Goal: Task Accomplishment & Management: Complete application form

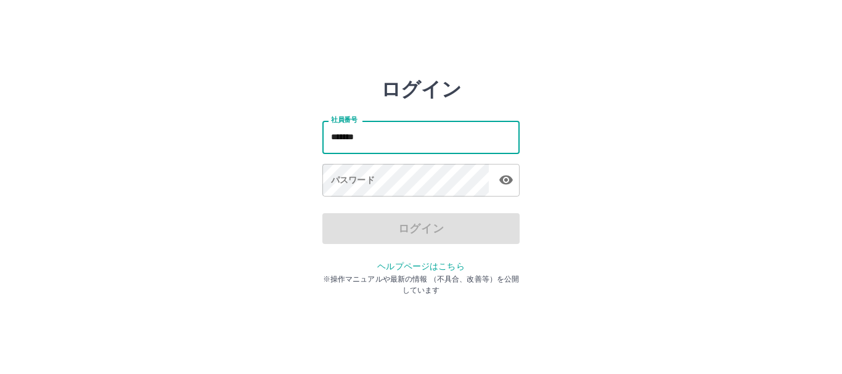
type input "*******"
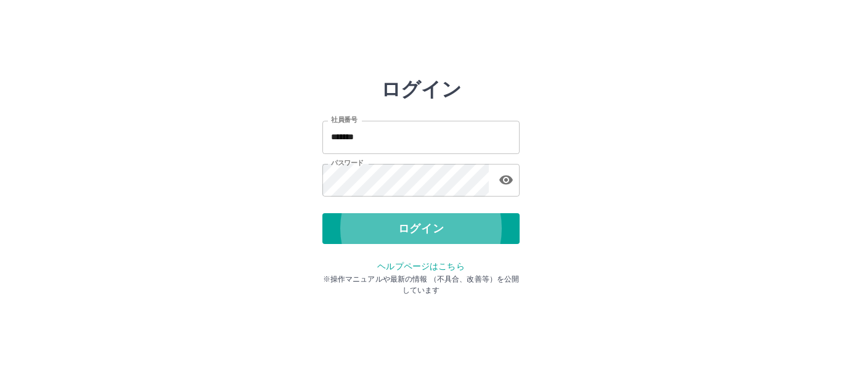
click at [322, 213] on button "ログイン" at bounding box center [420, 228] width 197 height 31
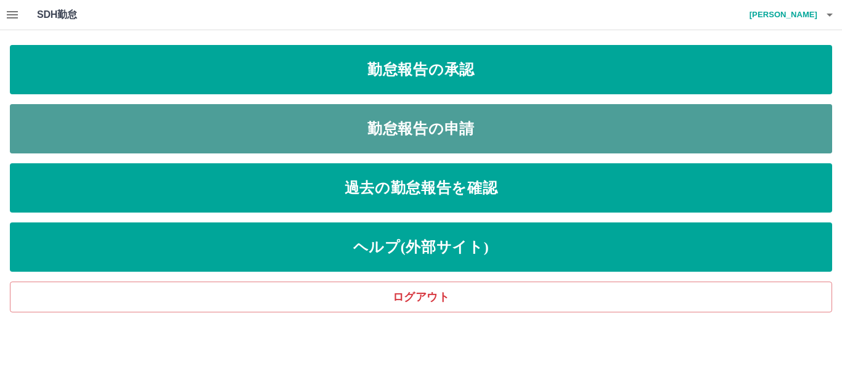
click at [429, 125] on link "勤怠報告の申請" at bounding box center [421, 128] width 822 height 49
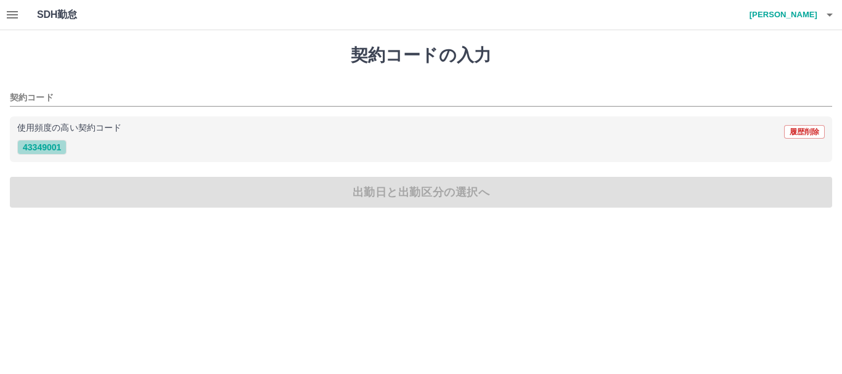
click at [49, 144] on button "43349001" at bounding box center [41, 147] width 49 height 15
type input "********"
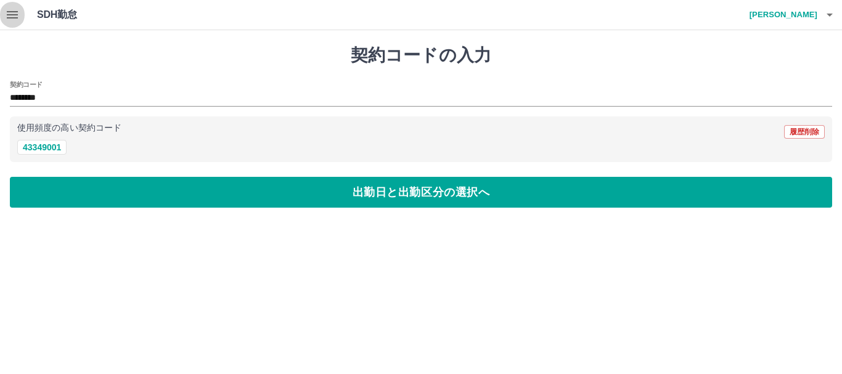
click at [18, 17] on icon "button" at bounding box center [12, 14] width 11 height 7
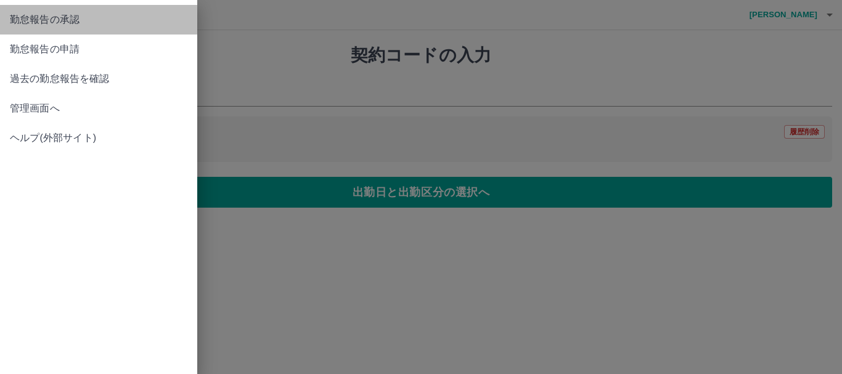
click at [53, 23] on span "勤怠報告の承認" at bounding box center [98, 19] width 177 height 15
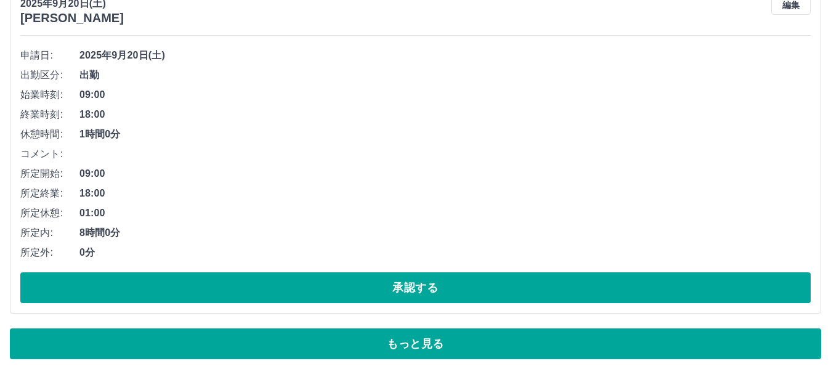
scroll to position [8388, 0]
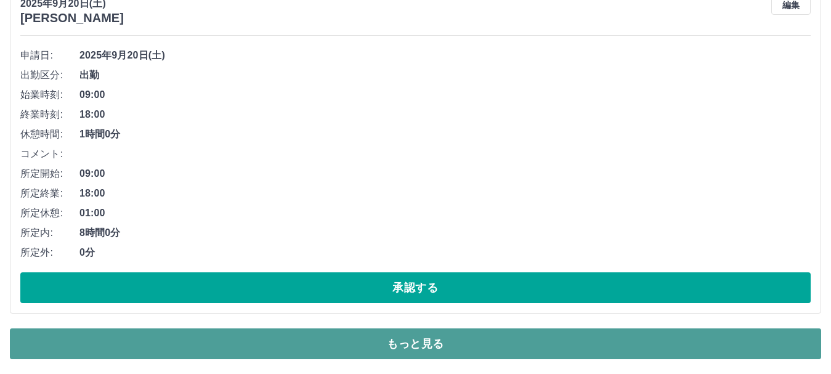
click at [405, 339] on button "もっと見る" at bounding box center [415, 343] width 811 height 31
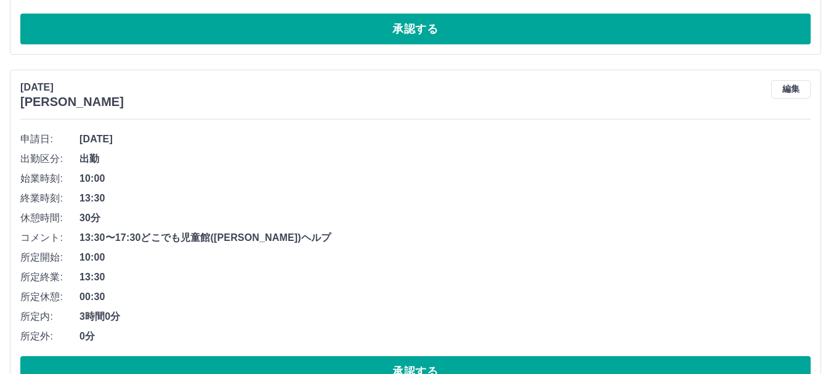
scroll to position [10421, 0]
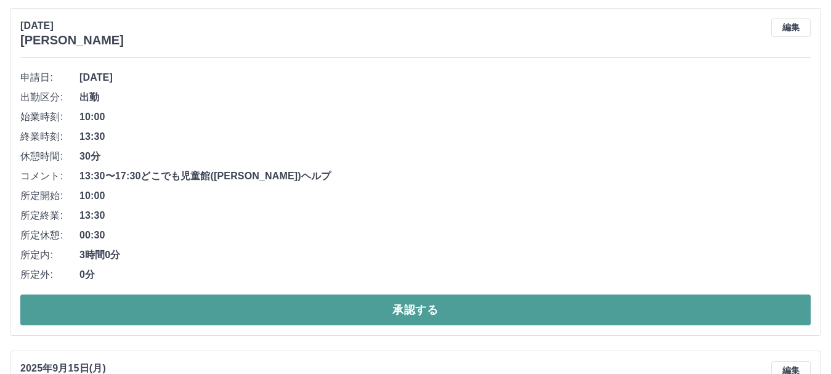
click at [455, 311] on button "承認する" at bounding box center [415, 310] width 791 height 31
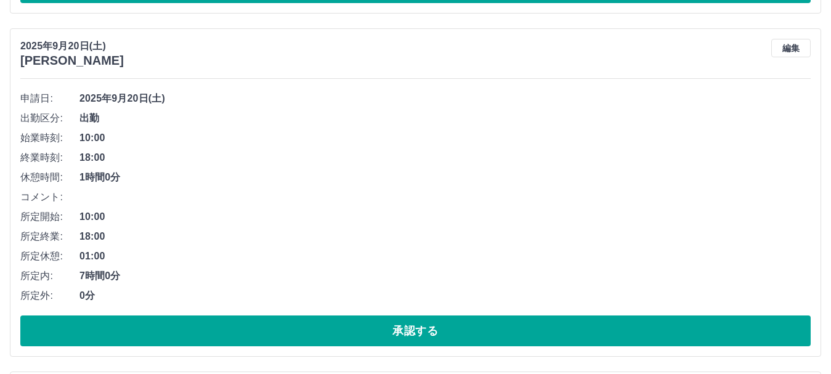
scroll to position [8018, 0]
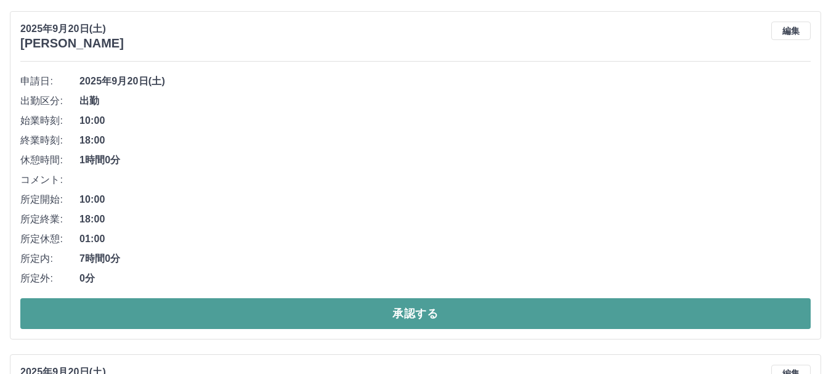
click at [458, 312] on button "承認する" at bounding box center [415, 313] width 791 height 31
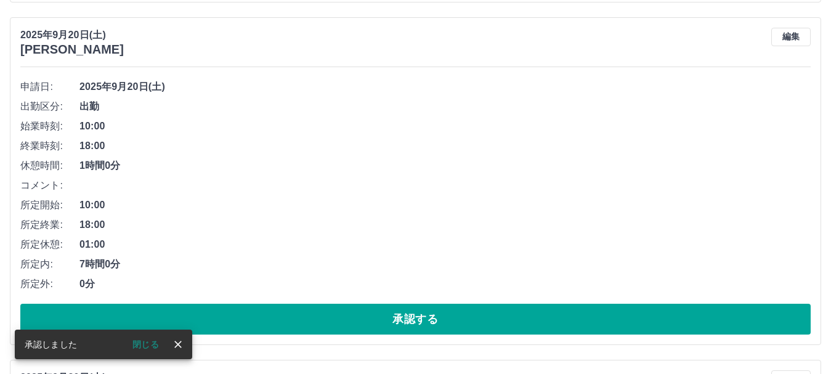
scroll to position [7305, 0]
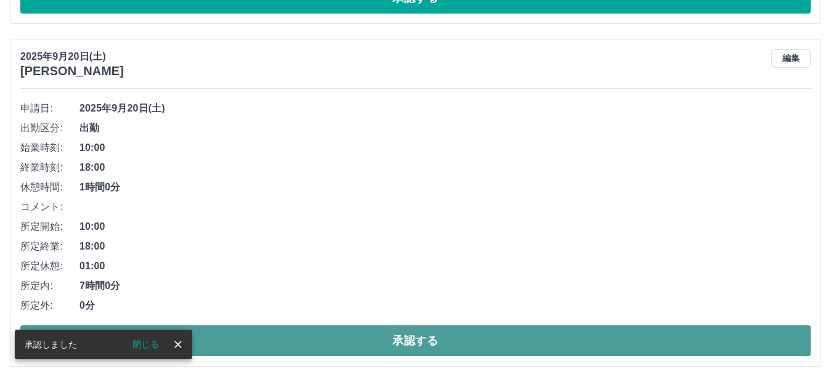
click at [446, 331] on button "承認する" at bounding box center [415, 340] width 791 height 31
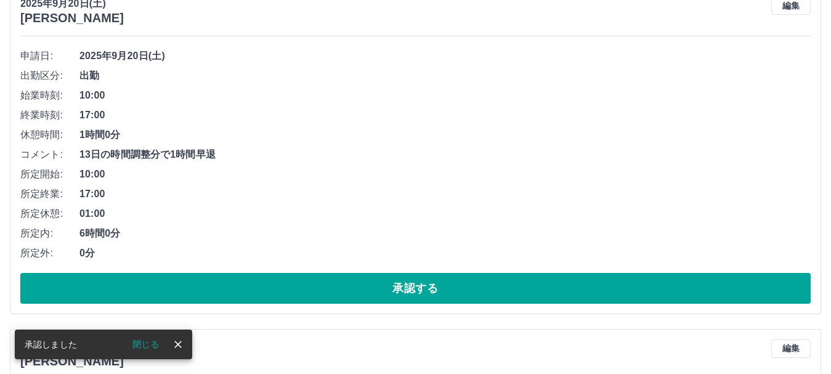
scroll to position [6997, 0]
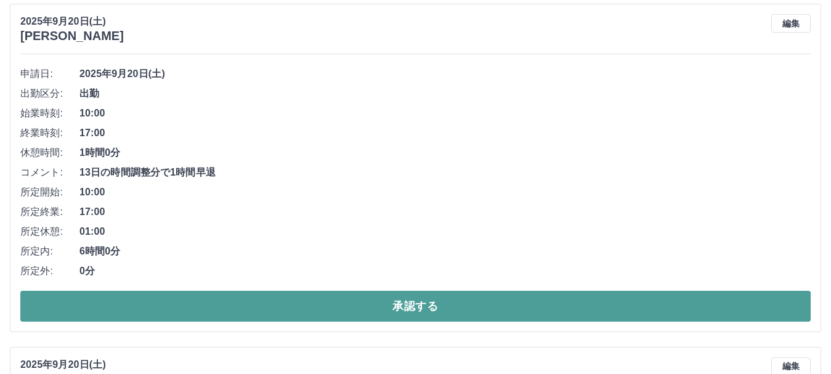
click at [443, 304] on button "承認する" at bounding box center [415, 306] width 791 height 31
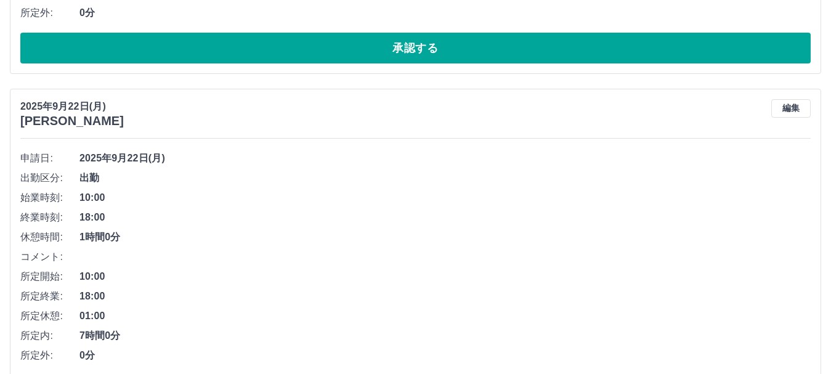
scroll to position [3203, 0]
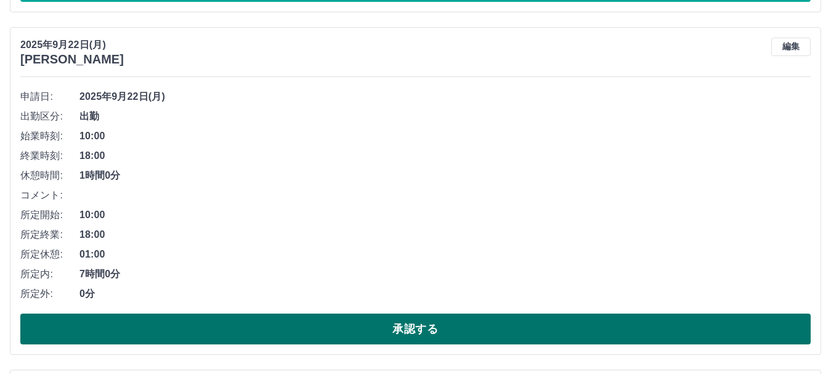
click at [389, 327] on button "承認する" at bounding box center [415, 329] width 791 height 31
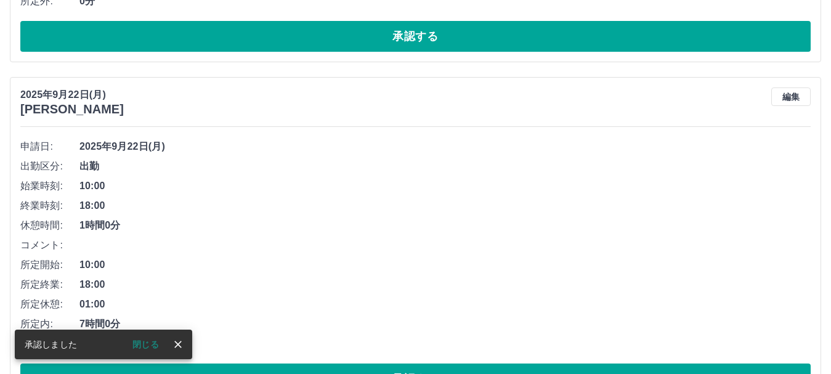
scroll to position [2526, 0]
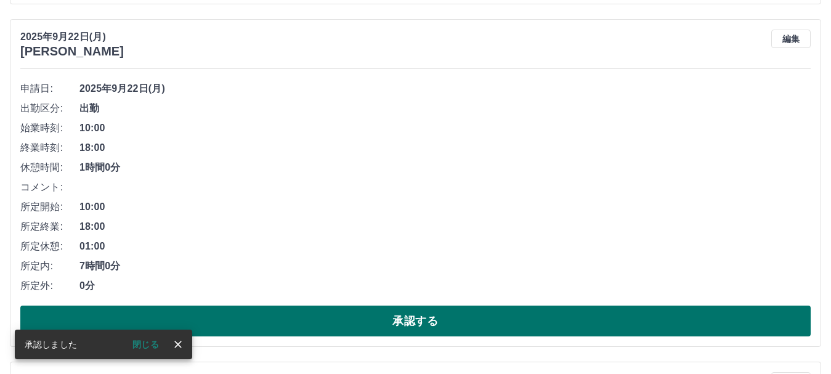
click at [440, 315] on button "承認する" at bounding box center [415, 321] width 791 height 31
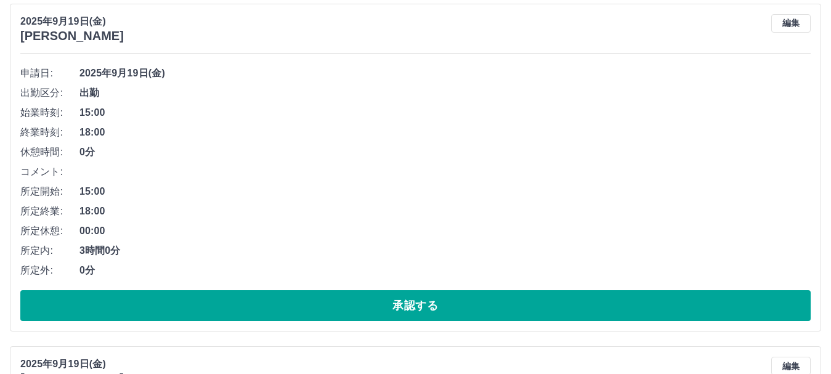
scroll to position [7319, 0]
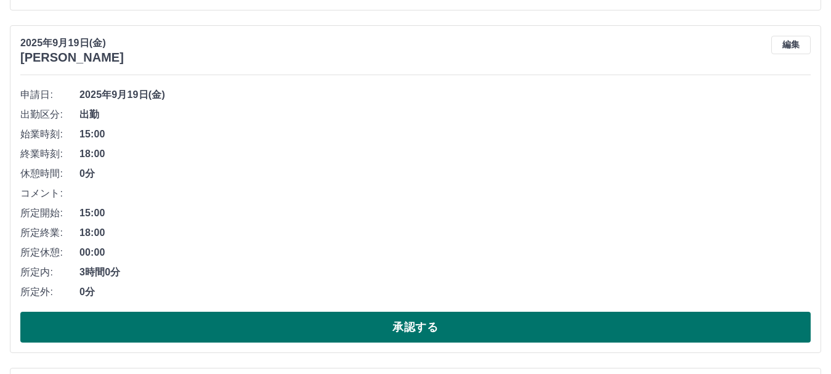
click at [417, 319] on button "承認する" at bounding box center [415, 327] width 791 height 31
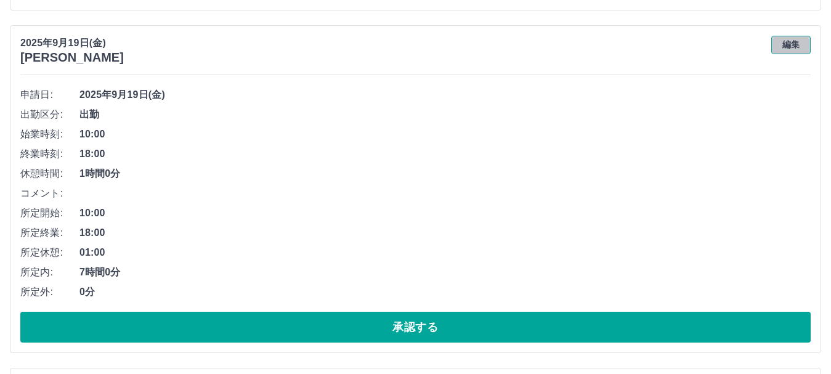
click at [794, 51] on button "編集" at bounding box center [790, 45] width 39 height 18
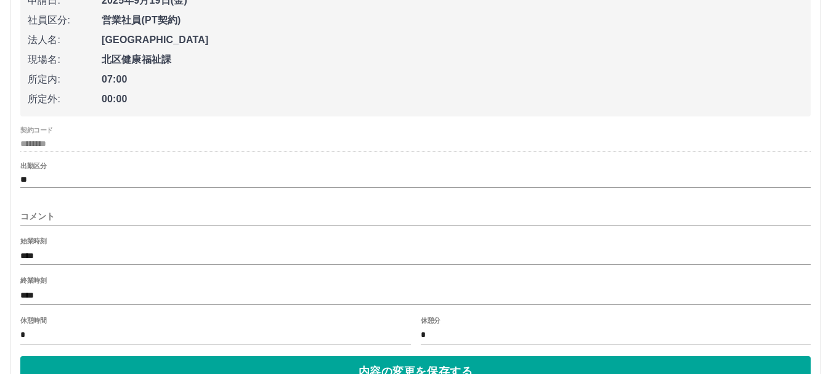
scroll to position [7504, 0]
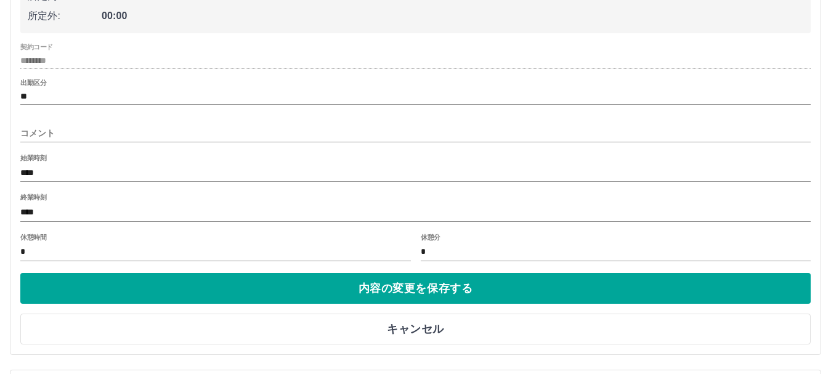
click at [29, 217] on input "****" at bounding box center [415, 212] width 791 height 18
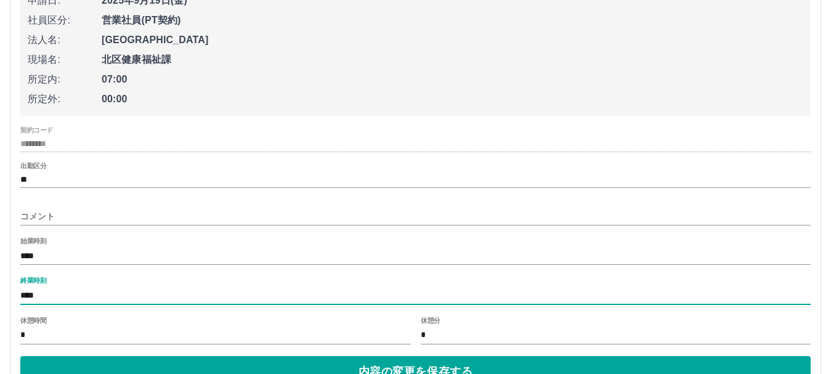
scroll to position [7442, 0]
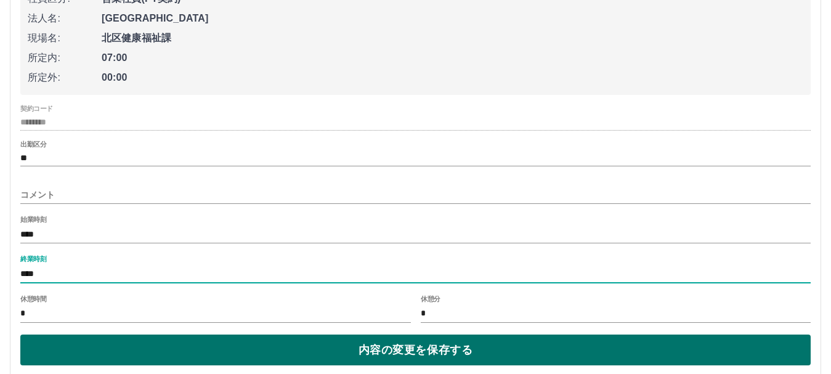
type input "****"
click at [444, 353] on button "内容の変更を保存する" at bounding box center [415, 350] width 791 height 31
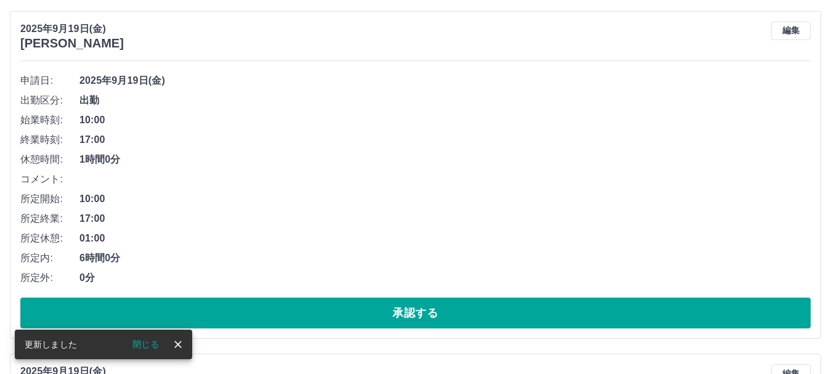
scroll to position [7319, 0]
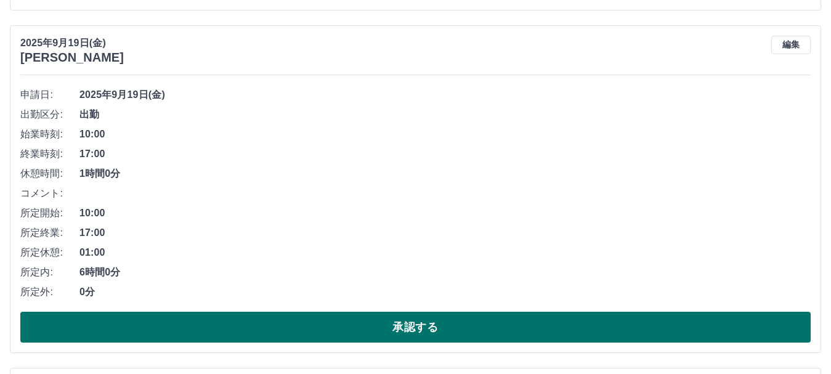
click at [402, 327] on button "承認する" at bounding box center [415, 327] width 791 height 31
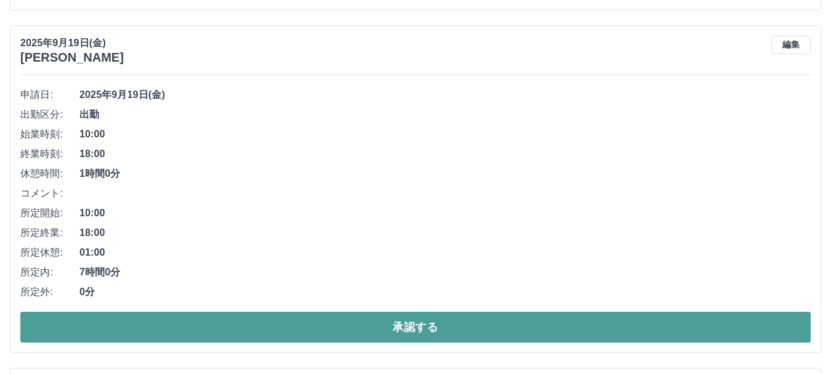
click at [392, 335] on button "承認する" at bounding box center [415, 327] width 791 height 31
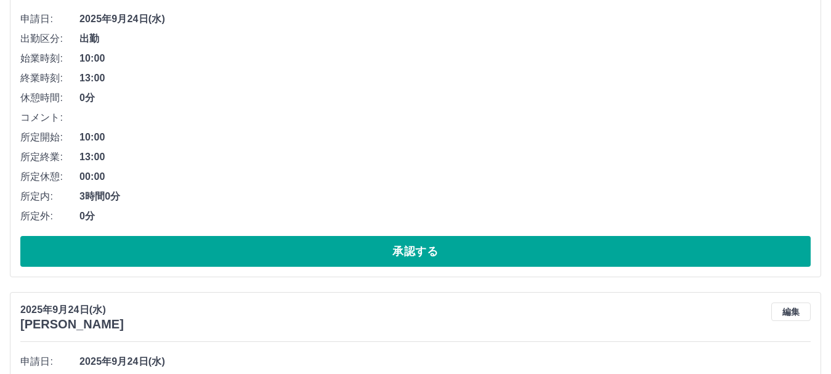
scroll to position [0, 0]
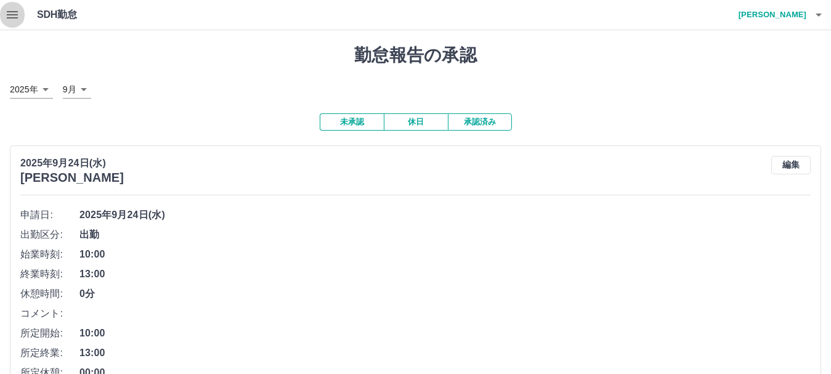
click at [14, 8] on icon "button" at bounding box center [12, 14] width 15 height 15
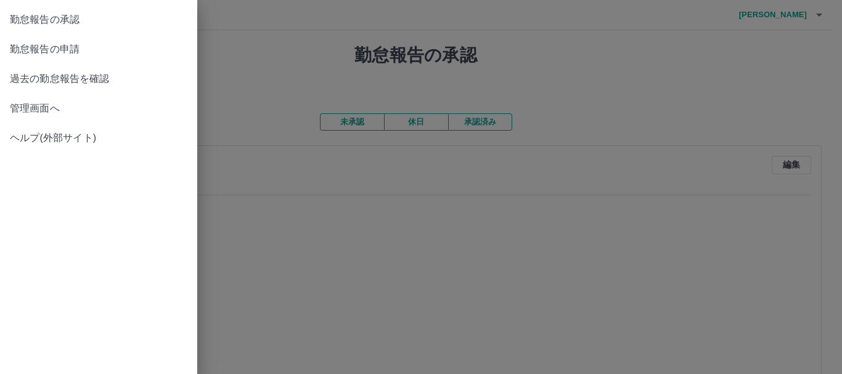
click at [56, 47] on span "勤怠報告の申請" at bounding box center [98, 49] width 177 height 15
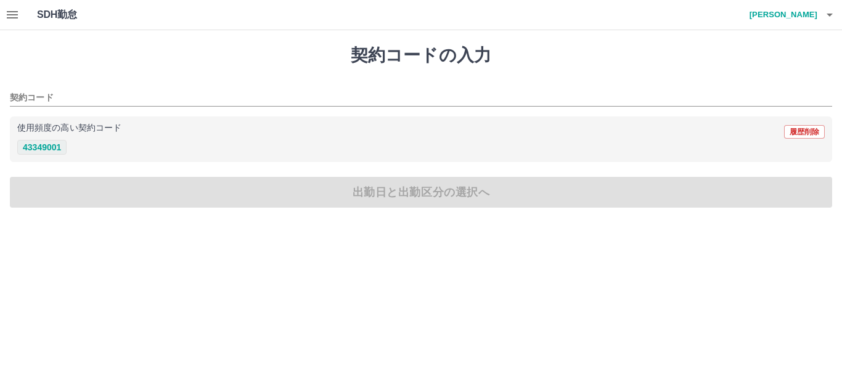
click at [33, 152] on button "43349001" at bounding box center [41, 147] width 49 height 15
type input "********"
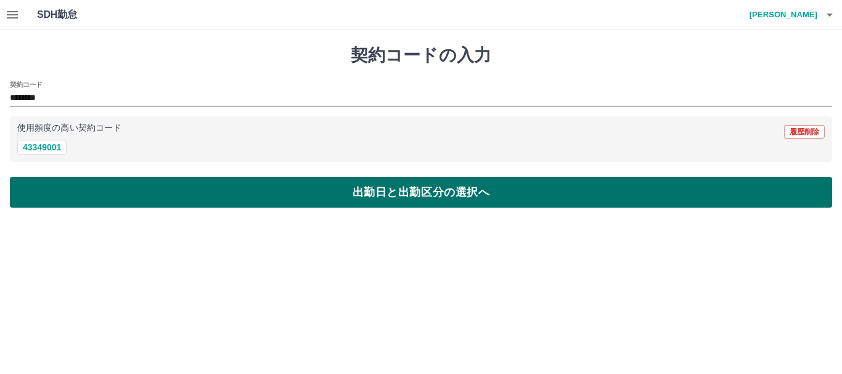
click at [56, 189] on button "出勤日と出勤区分の選択へ" at bounding box center [421, 192] width 822 height 31
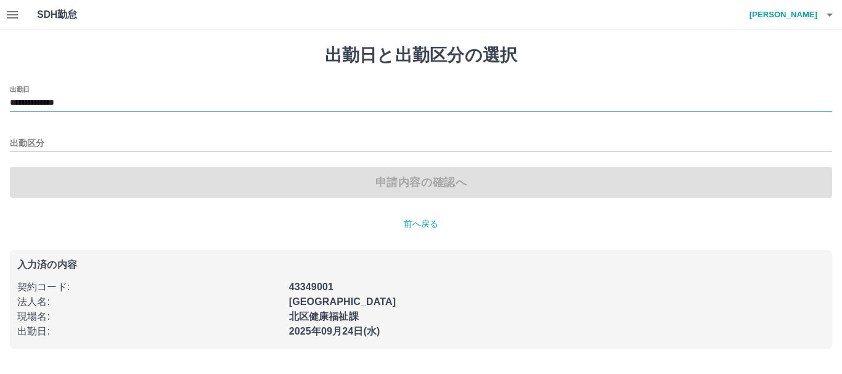
click at [86, 103] on input "**********" at bounding box center [421, 103] width 822 height 15
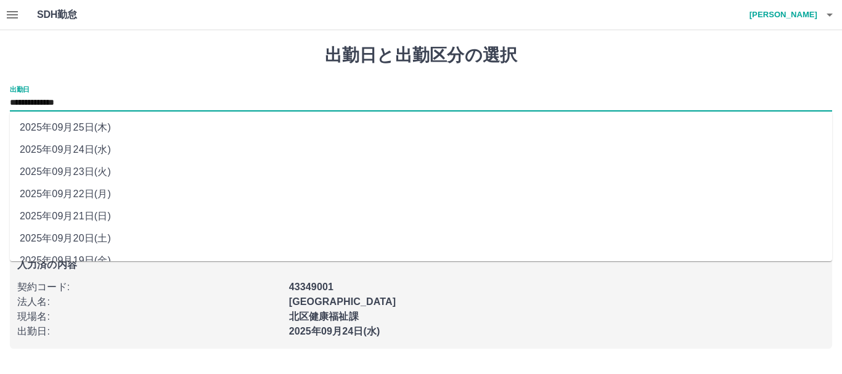
click at [94, 191] on li "2025年09月22日(月)" at bounding box center [421, 194] width 822 height 22
type input "**********"
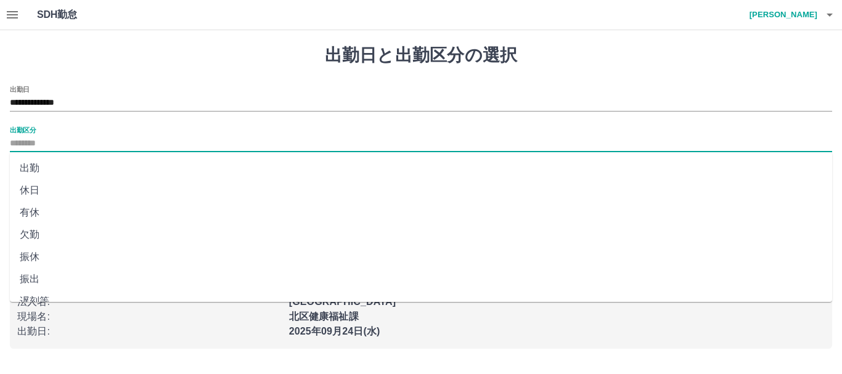
drag, startPoint x: 42, startPoint y: 143, endPoint x: 42, endPoint y: 155, distance: 11.7
click at [42, 144] on input "出勤区分" at bounding box center [421, 143] width 822 height 15
click at [41, 167] on li "出勤" at bounding box center [421, 168] width 822 height 22
type input "**"
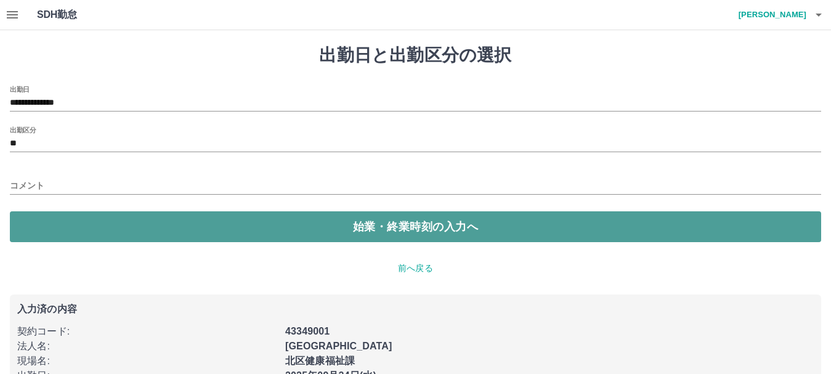
click at [71, 219] on button "始業・終業時刻の入力へ" at bounding box center [415, 226] width 811 height 31
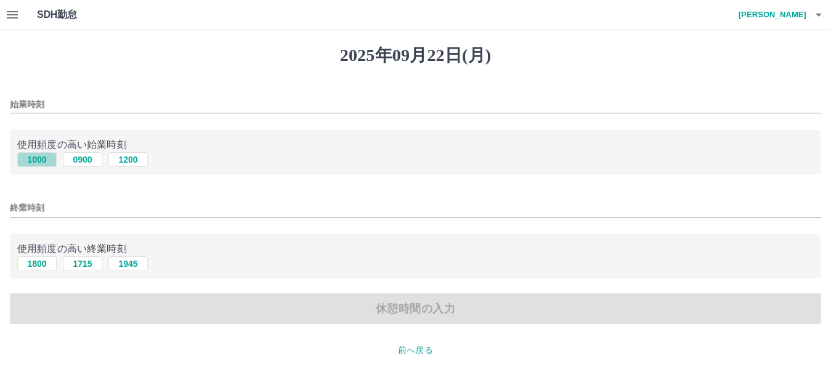
click at [39, 165] on button "1000" at bounding box center [36, 159] width 39 height 15
type input "****"
click at [41, 263] on button "1800" at bounding box center [36, 263] width 39 height 15
type input "****"
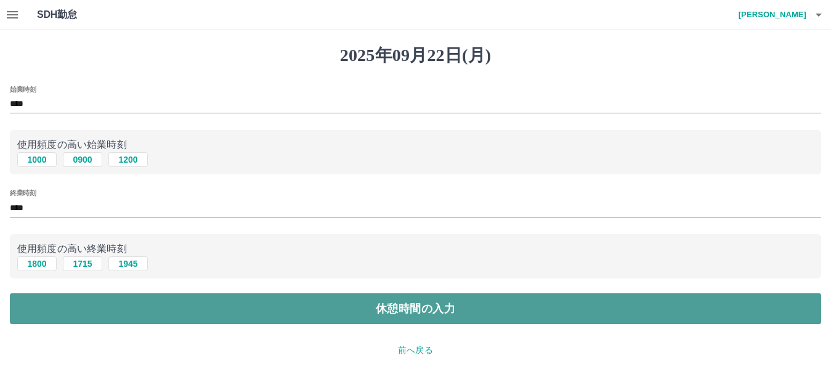
click at [184, 315] on button "休憩時間の入力" at bounding box center [415, 308] width 811 height 31
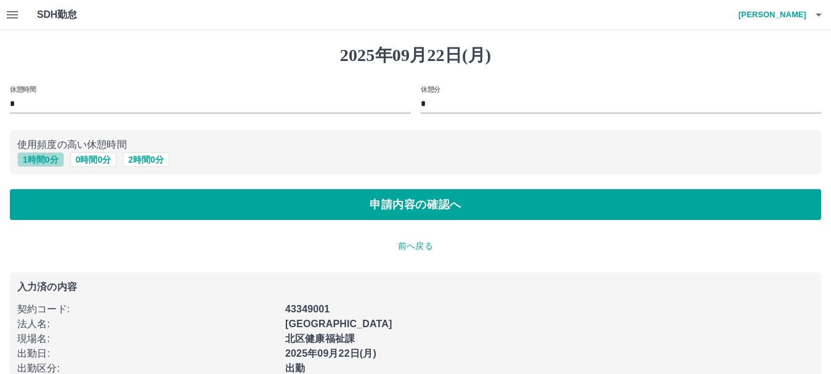
click at [51, 157] on button "1 時間 0 分" at bounding box center [40, 159] width 47 height 15
type input "*"
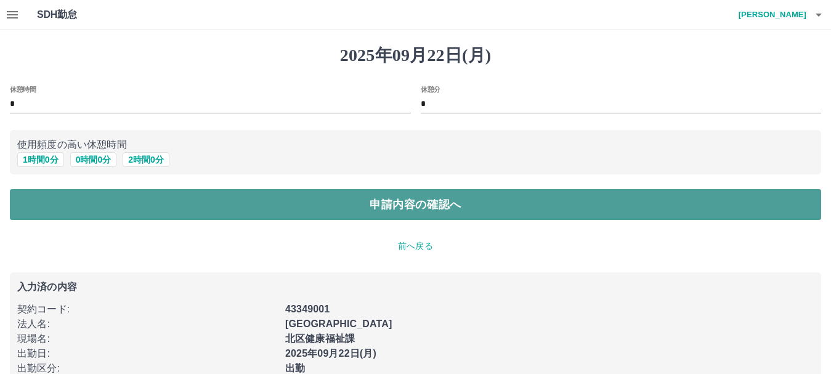
click at [88, 201] on button "申請内容の確認へ" at bounding box center [415, 204] width 811 height 31
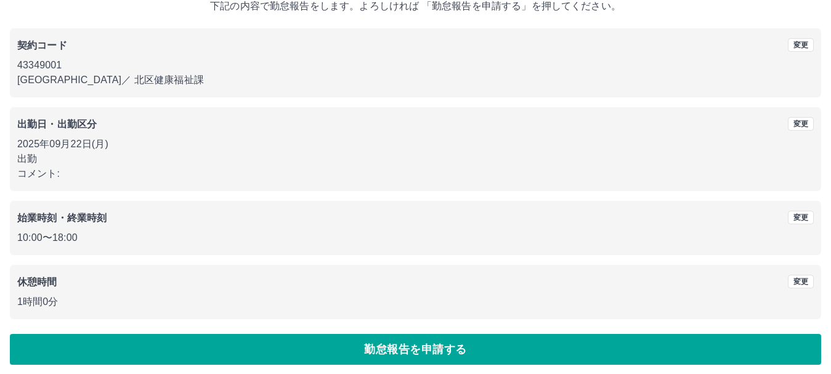
scroll to position [87, 0]
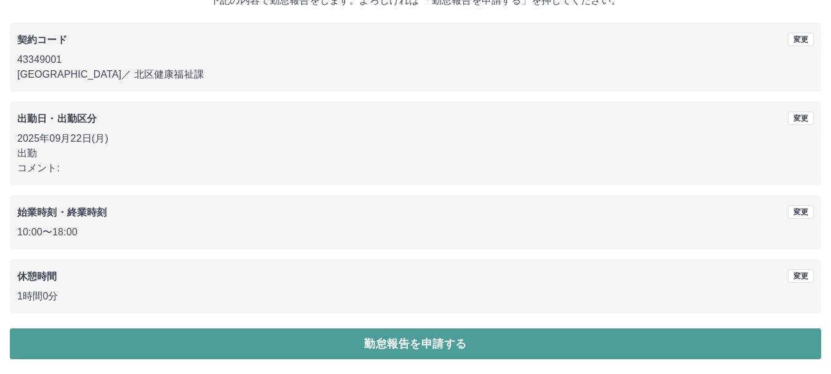
click at [417, 335] on button "勤怠報告を申請する" at bounding box center [415, 343] width 811 height 31
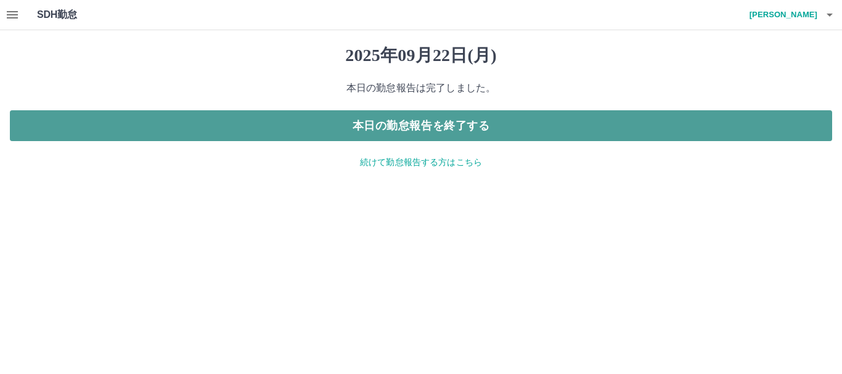
click at [429, 124] on button "本日の勤怠報告を終了する" at bounding box center [421, 125] width 822 height 31
